Goal: Find specific page/section: Find specific page/section

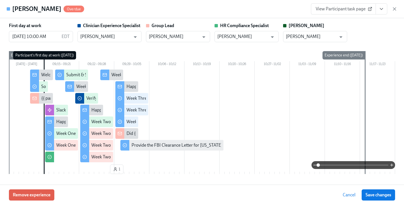
scroll to position [297, 0]
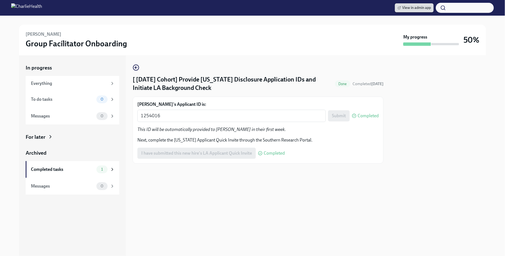
click at [423, 9] on span "View in admin app" at bounding box center [414, 8] width 33 height 6
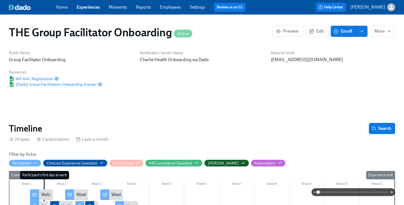
click at [173, 8] on link "Employees" at bounding box center [170, 6] width 21 height 5
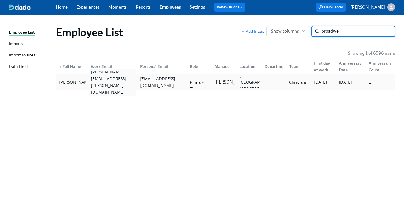
type input "broadwe"
click at [135, 83] on div "[PERSON_NAME][EMAIL_ADDRESS][PERSON_NAME][DOMAIN_NAME]" at bounding box center [112, 82] width 47 height 27
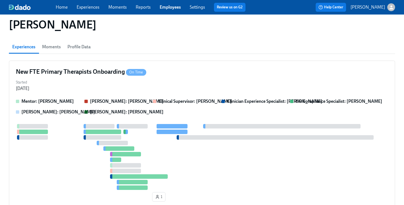
scroll to position [59, 0]
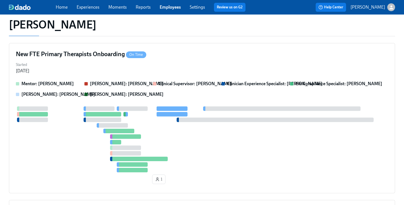
click at [220, 101] on div "Mentor: [PERSON_NAME]: [PERSON_NAME] Clinical Supervisor: [PERSON_NAME] Clinici…" at bounding box center [202, 133] width 372 height 105
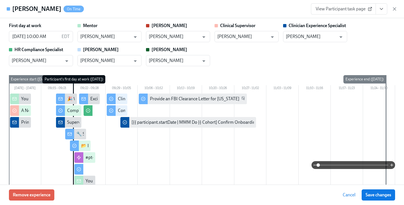
click at [384, 6] on button "View task page" at bounding box center [382, 8] width 12 height 11
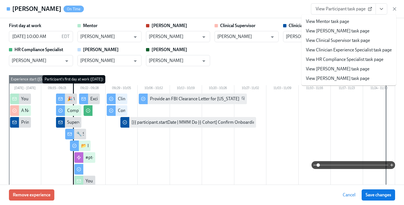
click at [331, 55] on li "View HR Compliance Specialist task page" at bounding box center [349, 59] width 95 height 9
click at [324, 59] on link "View HR Compliance Specialist task page" at bounding box center [344, 59] width 77 height 6
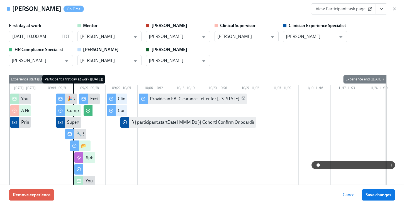
click at [355, 40] on div "First day at work [DATE] 10:00 AM EDT ​ Mentor [PERSON_NAME] ​ [PERSON_NAME] ​ …" at bounding box center [202, 44] width 386 height 43
click at [397, 8] on icon "button" at bounding box center [395, 9] width 6 height 6
